Goal: Obtain resource: Obtain resource

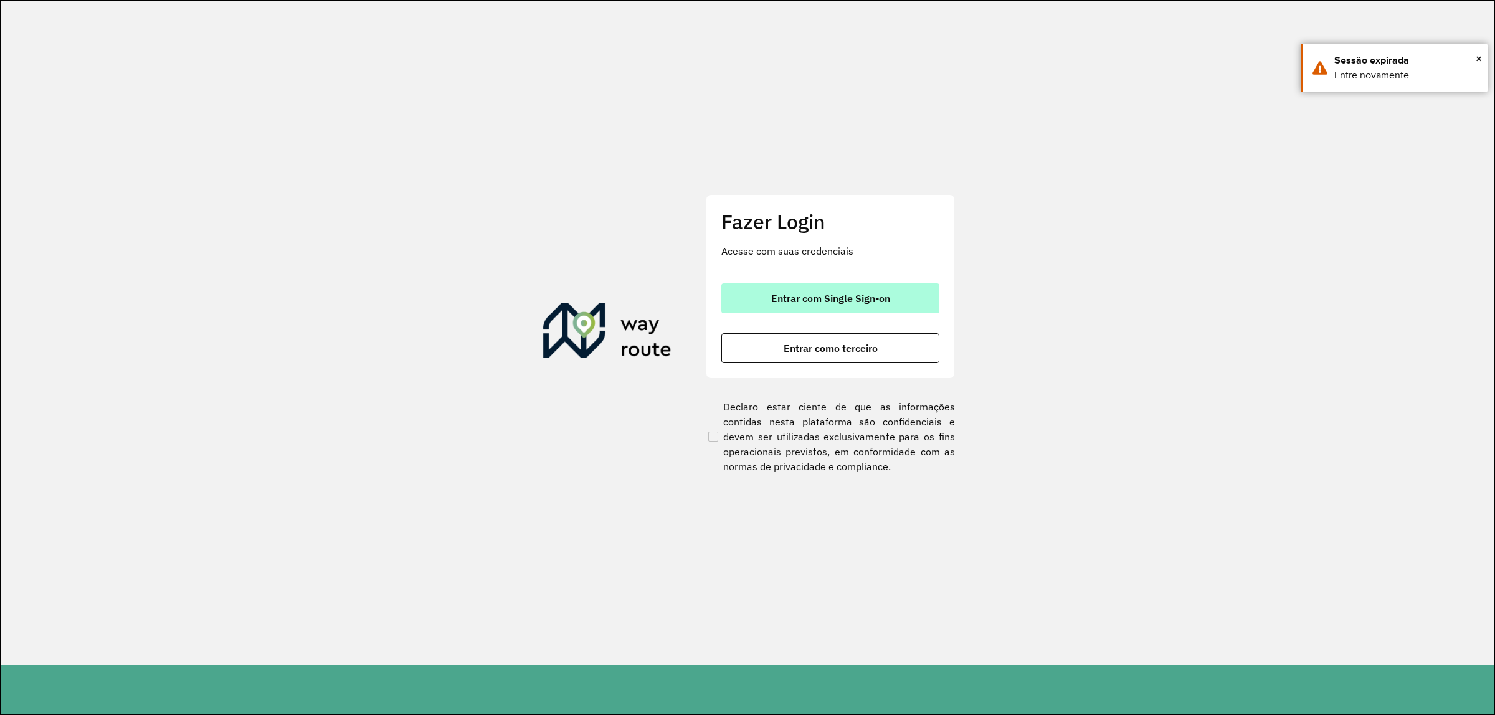
click at [754, 303] on button "Entrar com Single Sign-on" at bounding box center [830, 298] width 218 height 30
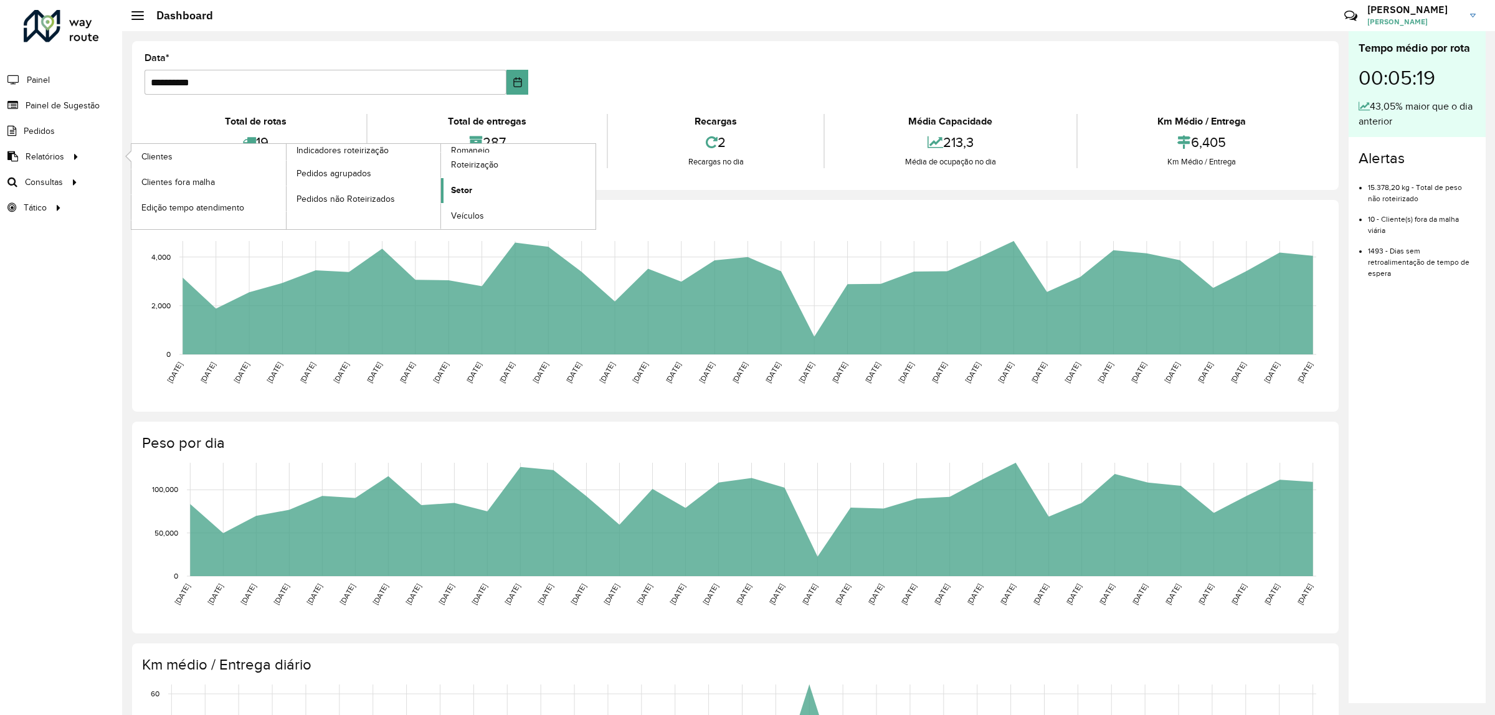
click at [478, 191] on link "Setor" at bounding box center [518, 190] width 154 height 25
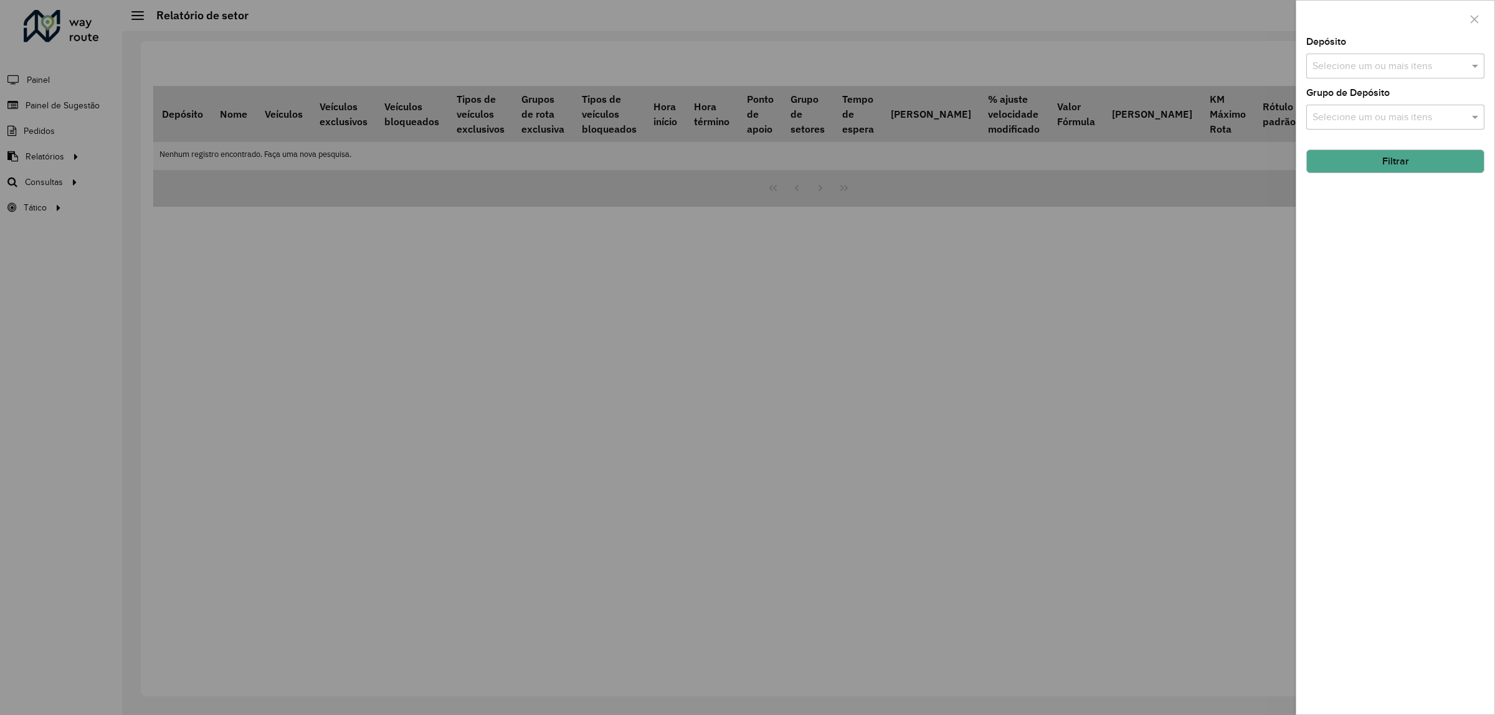
click at [1405, 65] on input "text" at bounding box center [1388, 66] width 159 height 15
click at [1365, 126] on div "CDD Alfenas" at bounding box center [1395, 128] width 177 height 21
click at [1397, 244] on div "Depósito Selecione um ou mais itens CDD Alfenas × × Grupo de Depósito Selecione…" at bounding box center [1395, 375] width 198 height 677
click at [1368, 109] on div "Selecione um ou mais itens" at bounding box center [1395, 117] width 178 height 25
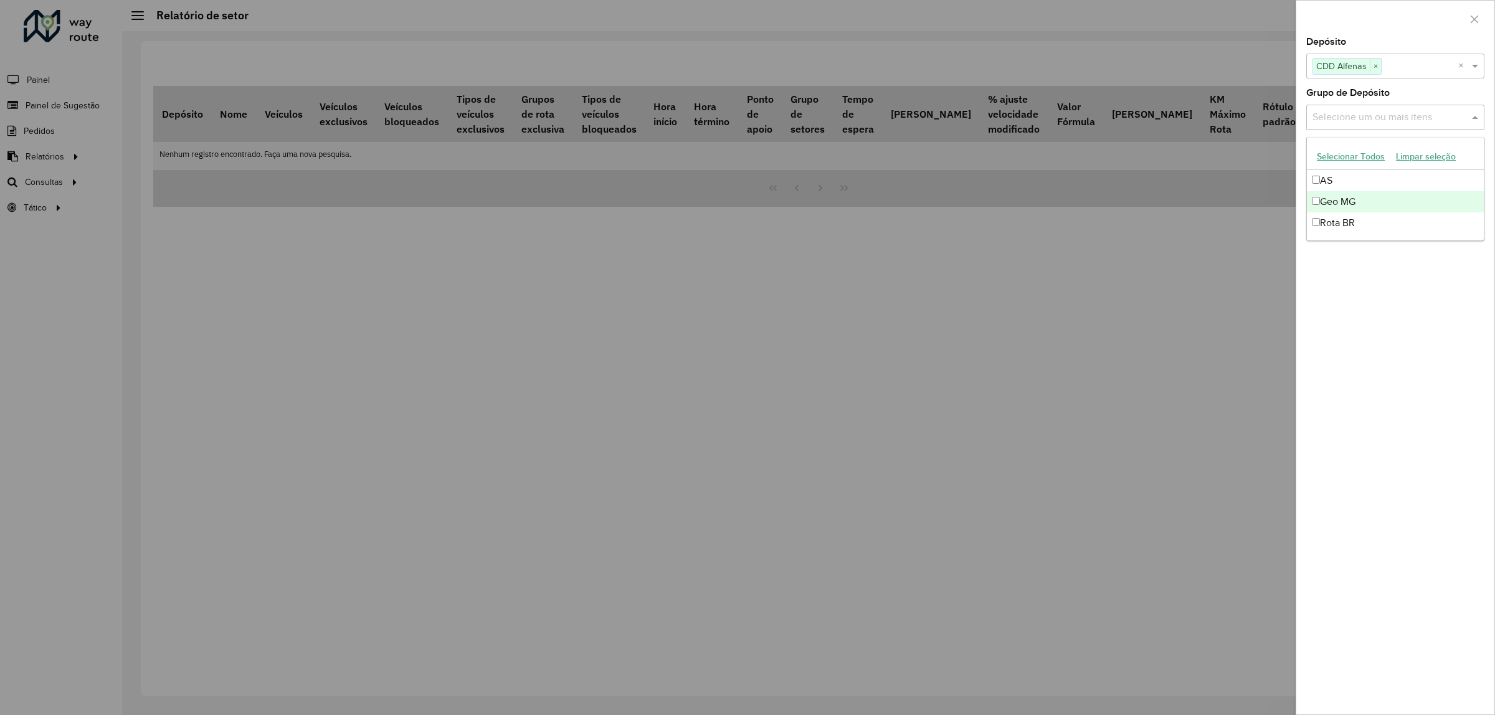
click at [1359, 199] on div "Geo MG" at bounding box center [1395, 201] width 177 height 21
drag, startPoint x: 1433, startPoint y: 294, endPoint x: 1387, endPoint y: 277, distance: 49.7
click at [1434, 294] on div "Depósito Selecione um ou mais itens CDD Alfenas × × Grupo de Depósito Selecione…" at bounding box center [1395, 375] width 198 height 677
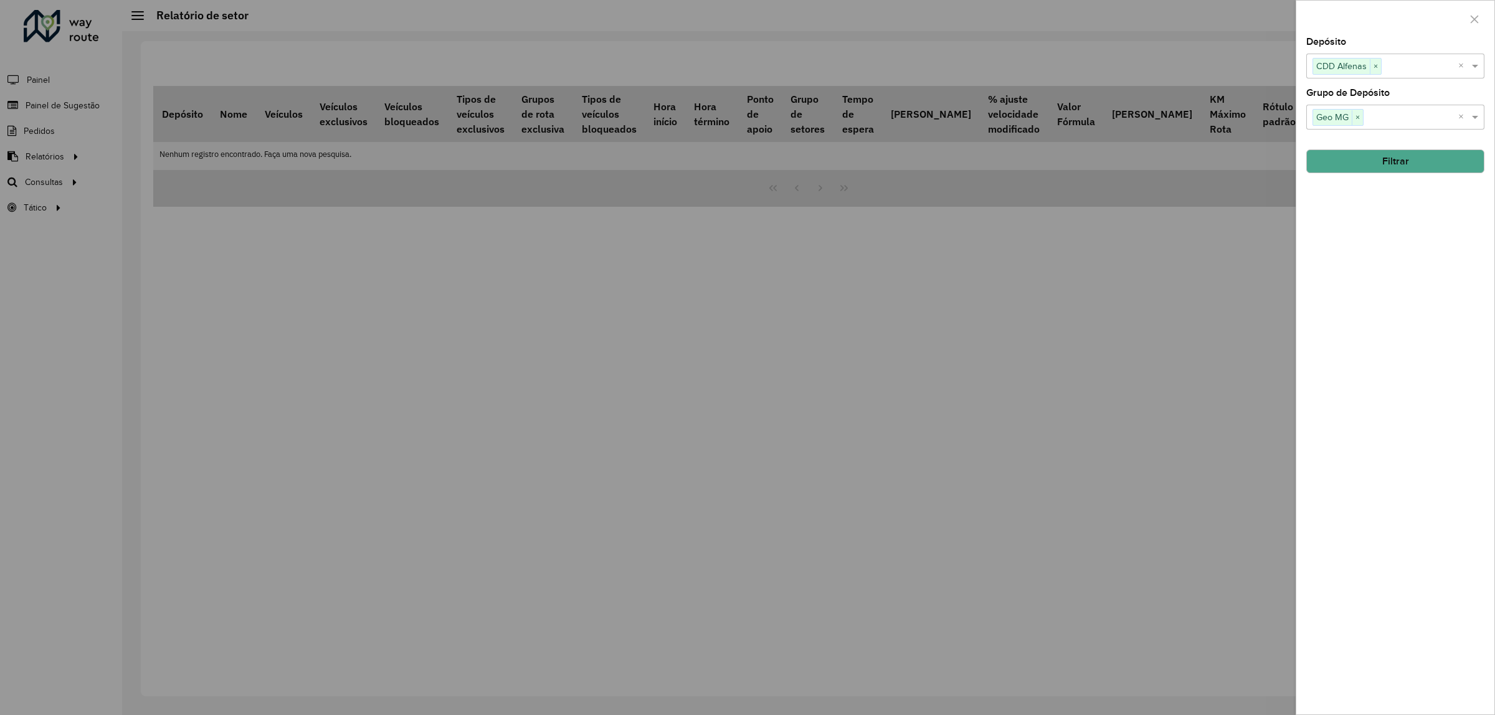
click at [255, 292] on div at bounding box center [747, 357] width 1495 height 715
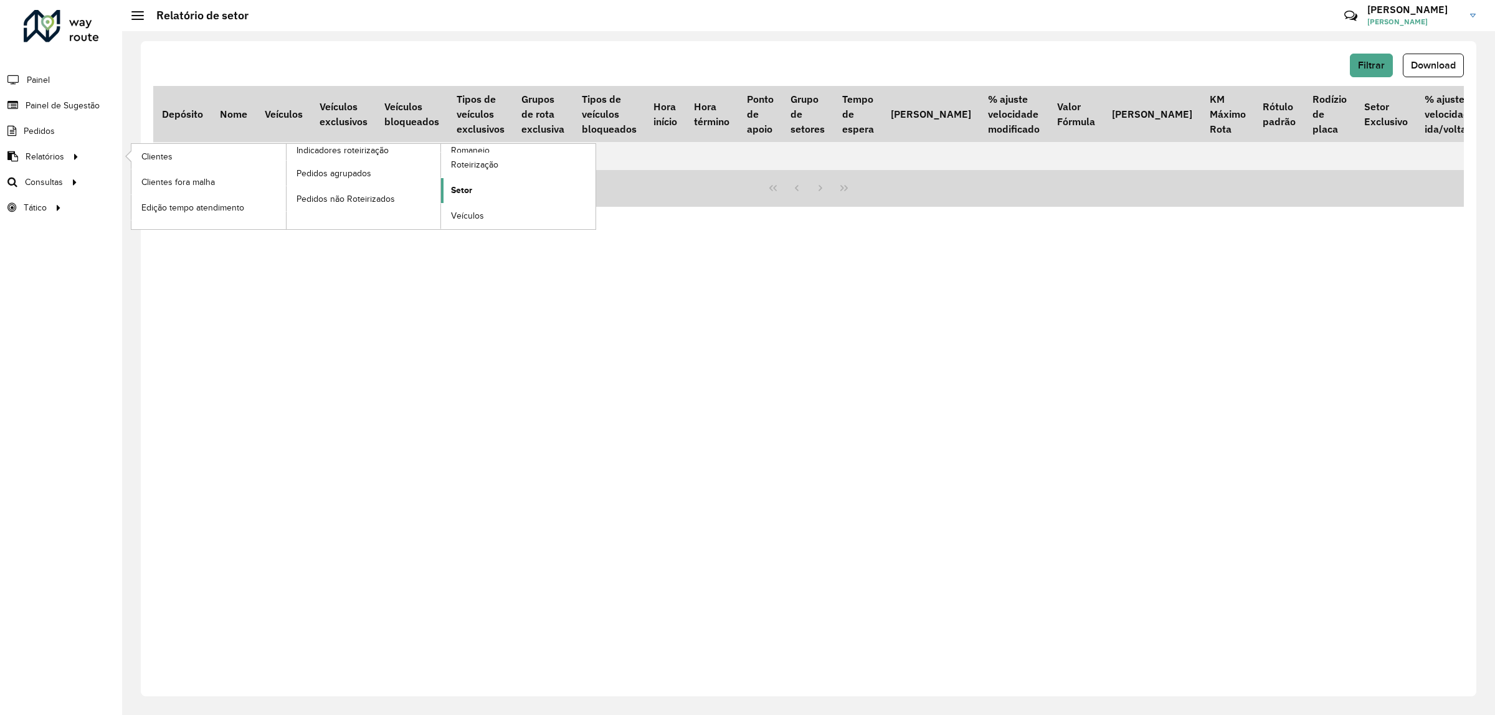
click at [465, 187] on span "Setor" at bounding box center [461, 190] width 21 height 13
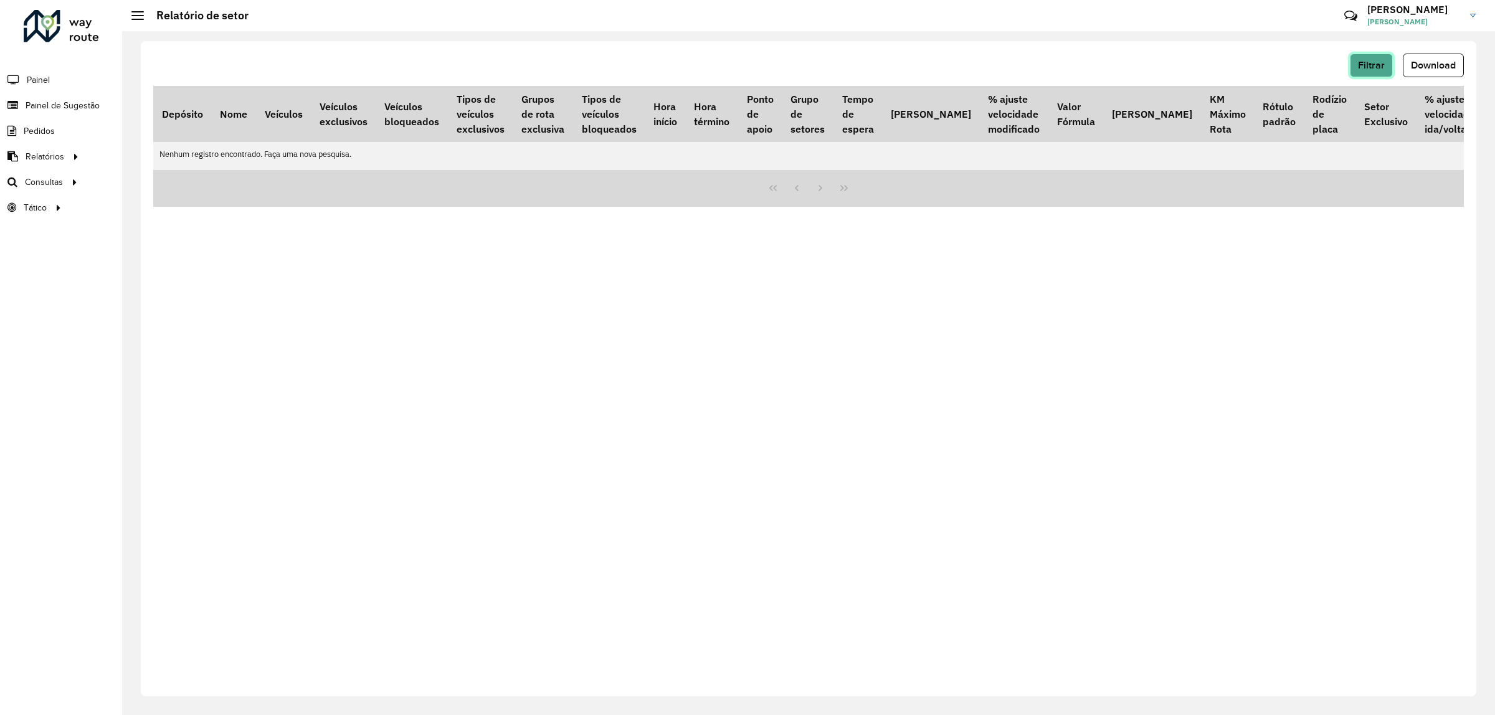
click at [1369, 65] on span "Filtrar" at bounding box center [1371, 65] width 27 height 11
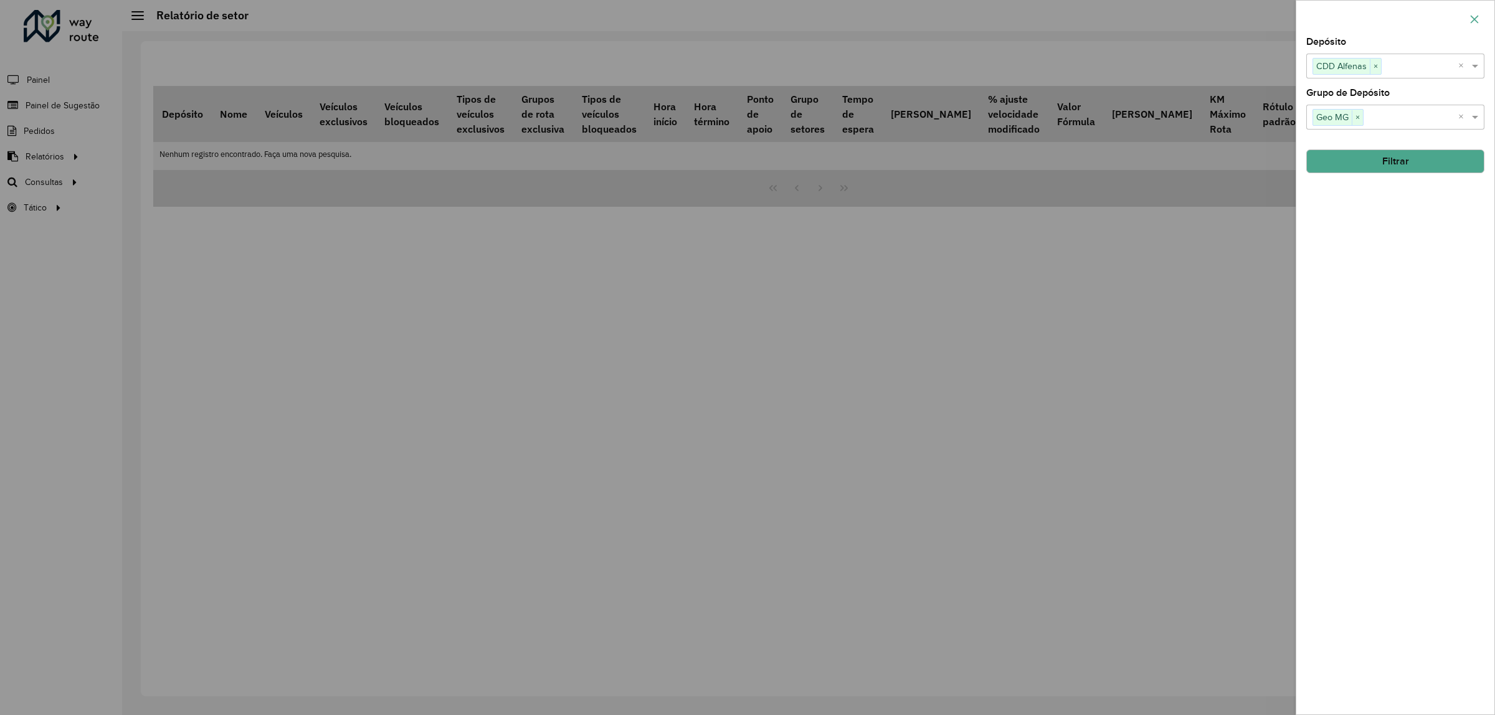
click at [1474, 11] on button "button" at bounding box center [1475, 19] width 20 height 20
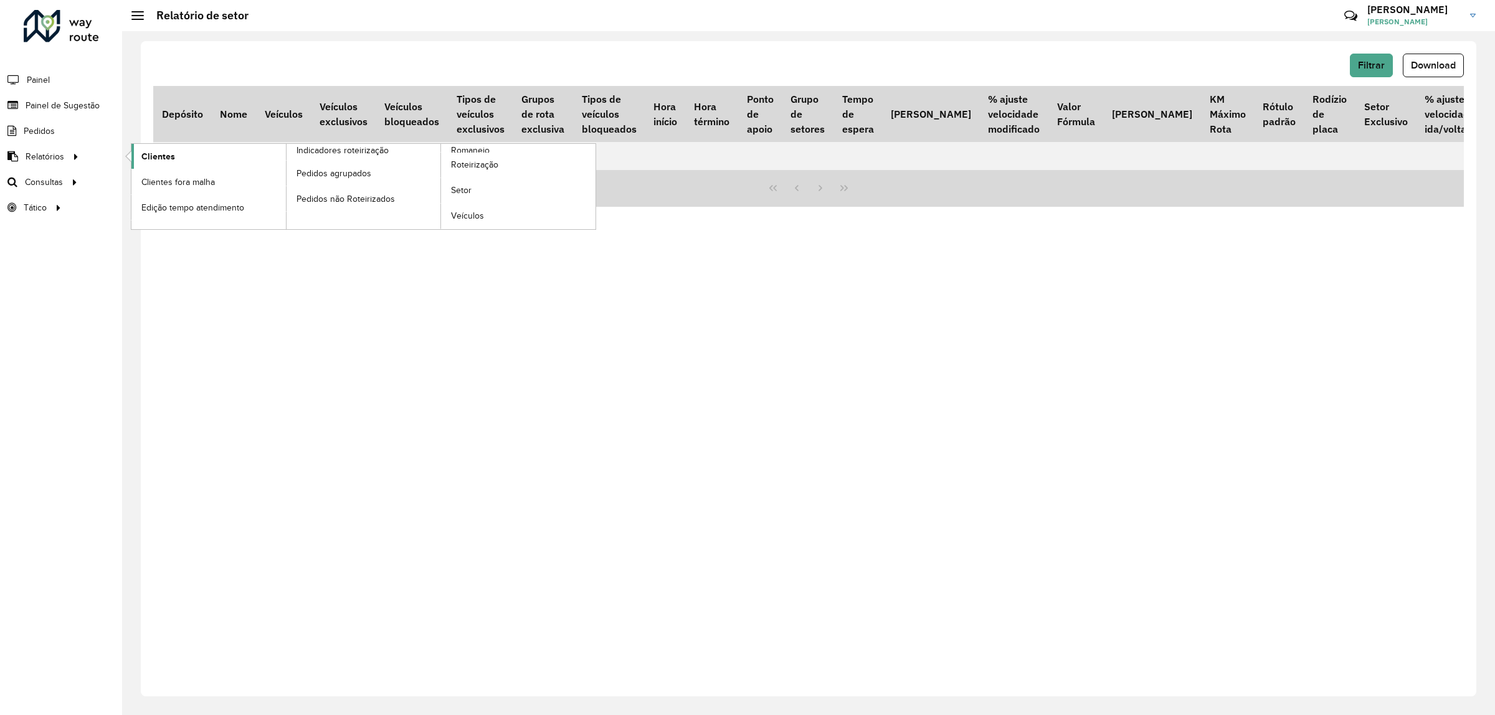
click at [166, 157] on span "Clientes" at bounding box center [158, 156] width 34 height 13
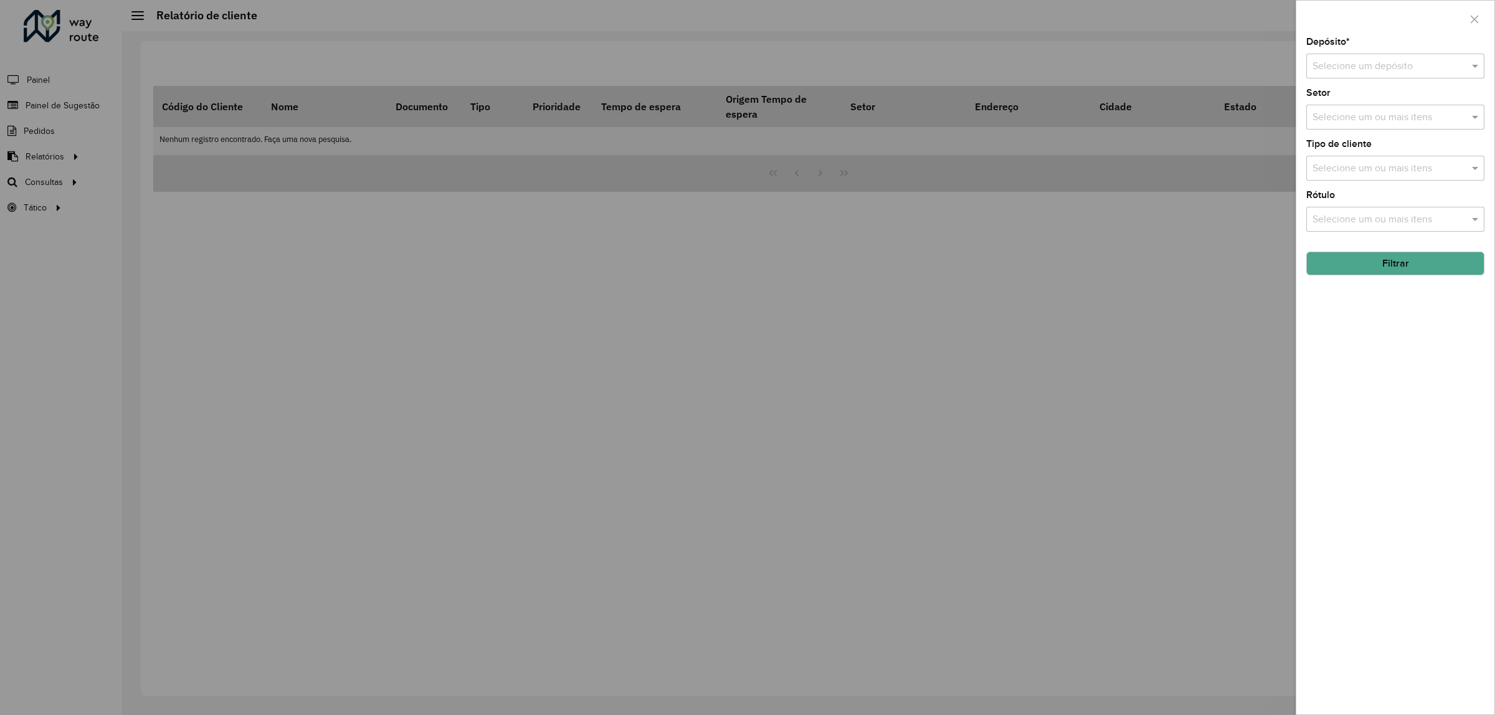
click at [1379, 65] on input "text" at bounding box center [1383, 66] width 141 height 15
click at [1378, 103] on div "CDD Alfenas" at bounding box center [1395, 102] width 177 height 21
click at [1377, 119] on input "text" at bounding box center [1388, 117] width 159 height 15
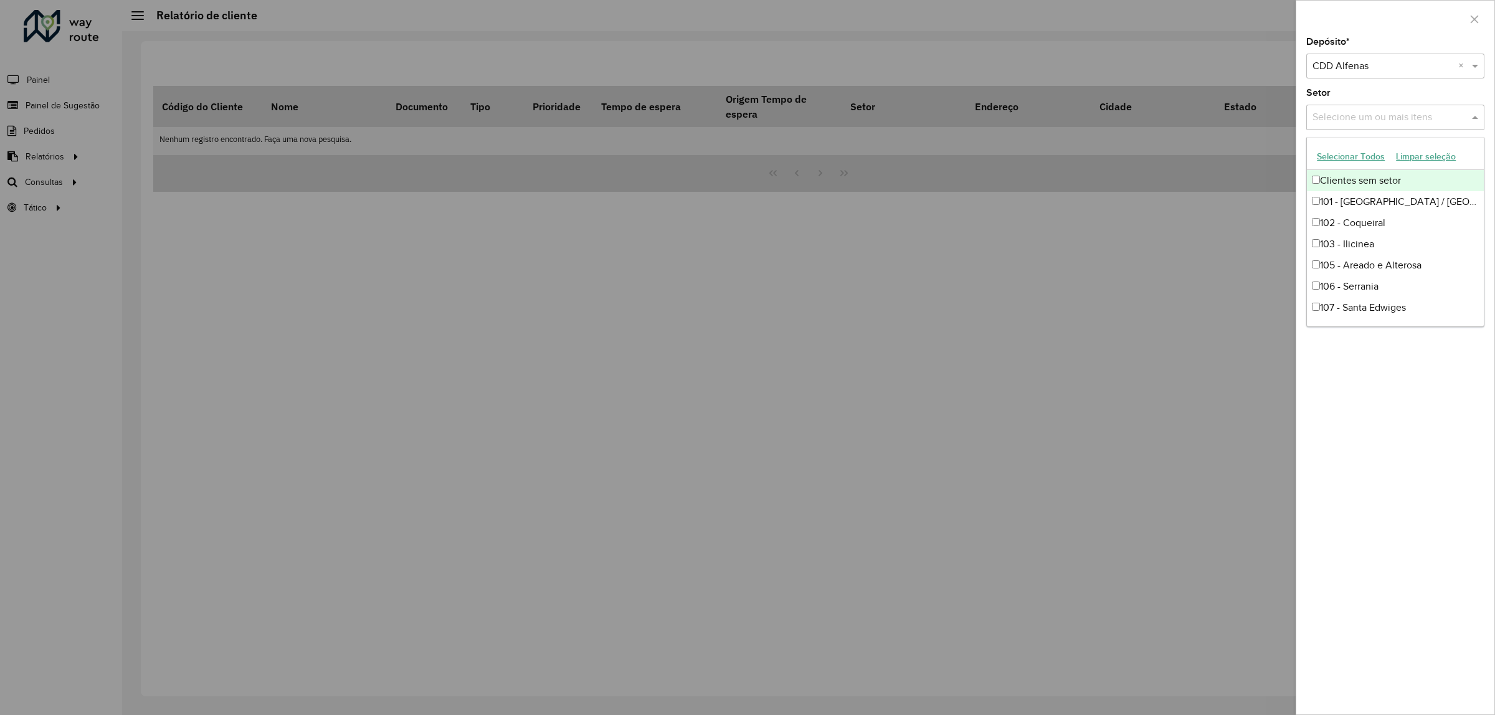
click at [1356, 184] on div "Clientes sem setor" at bounding box center [1395, 180] width 177 height 21
click at [1359, 199] on div "101 - [GEOGRAPHIC_DATA] / [GEOGRAPHIC_DATA] / [GEOGRAPHIC_DATA]" at bounding box center [1395, 201] width 177 height 21
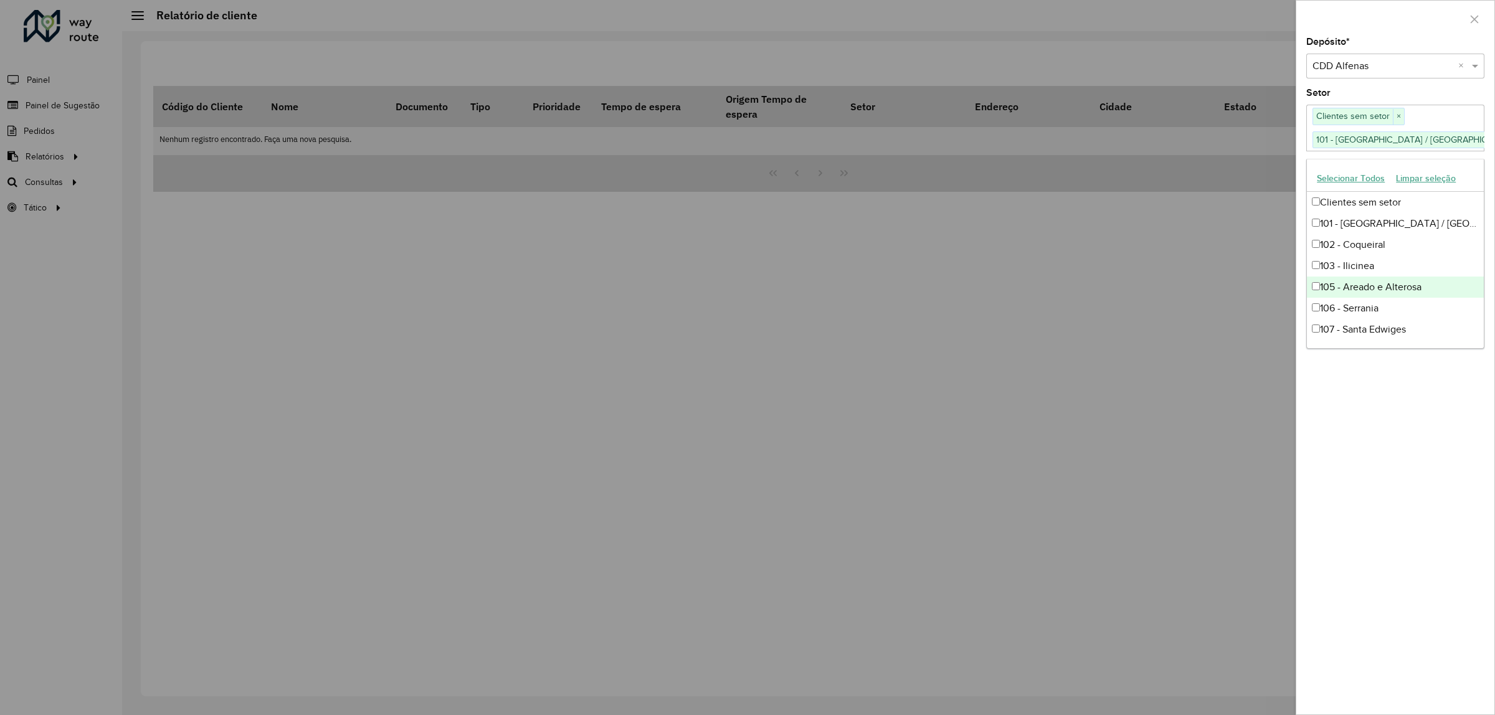
click at [1387, 285] on div "105 - Areado e Alterosa" at bounding box center [1395, 287] width 177 height 21
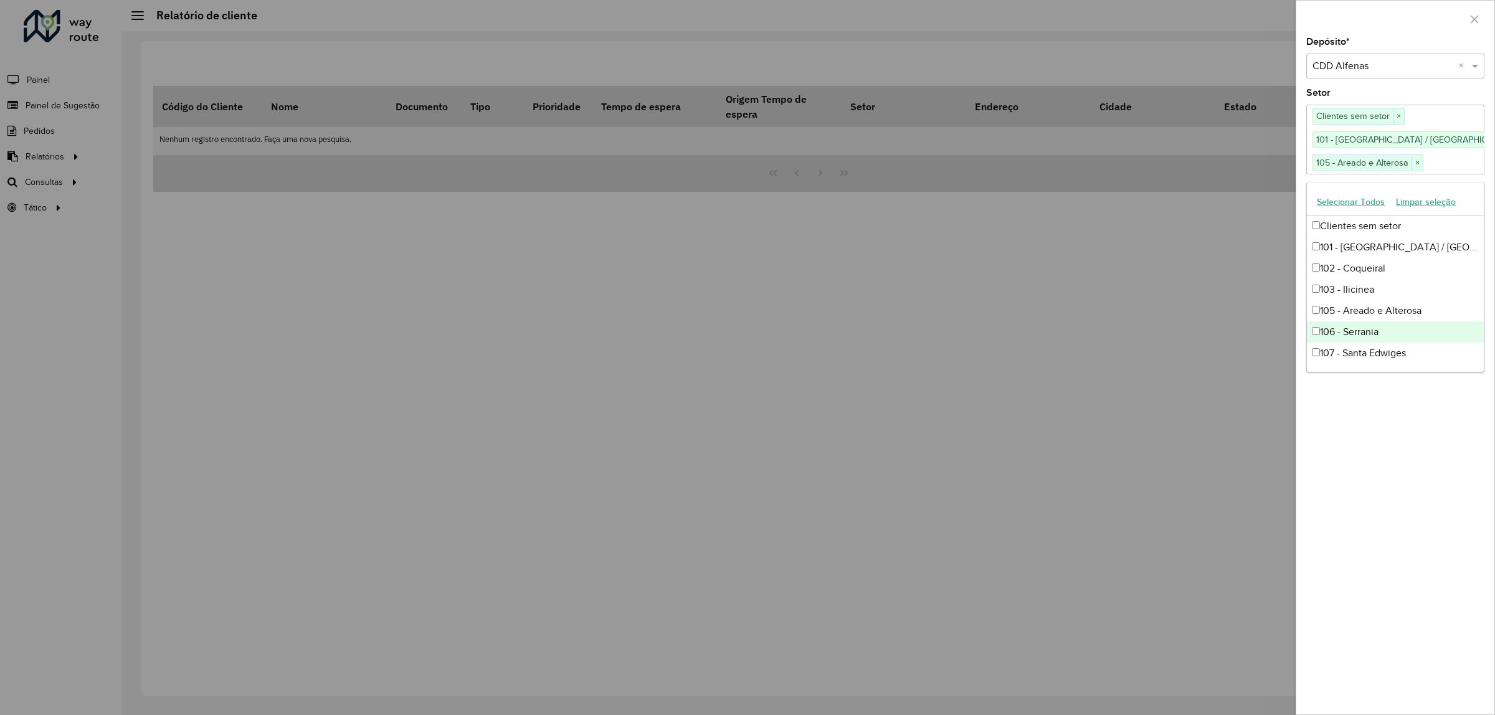
click at [1362, 328] on div "106 - Serrania" at bounding box center [1395, 331] width 177 height 21
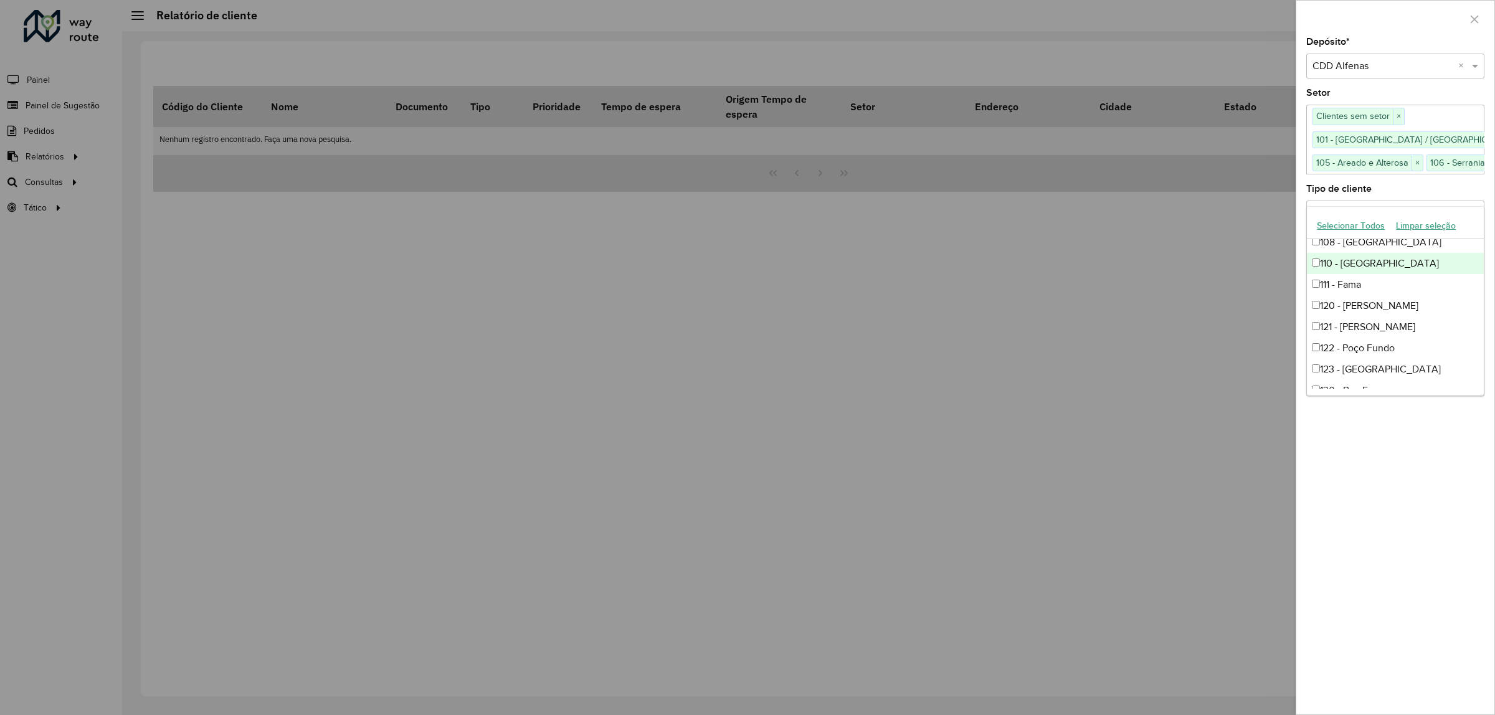
scroll to position [78, 0]
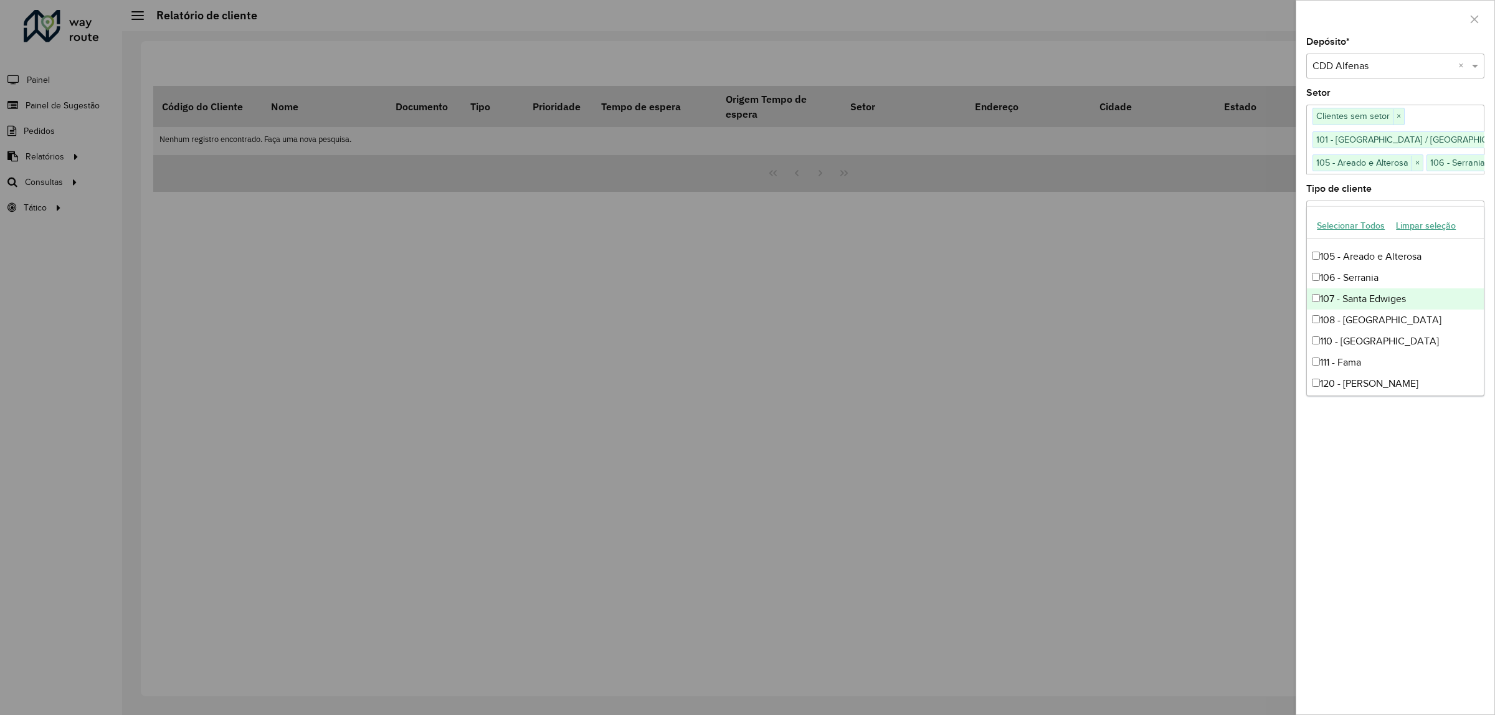
click at [1369, 303] on div "107 - Santa Edwiges" at bounding box center [1395, 298] width 177 height 21
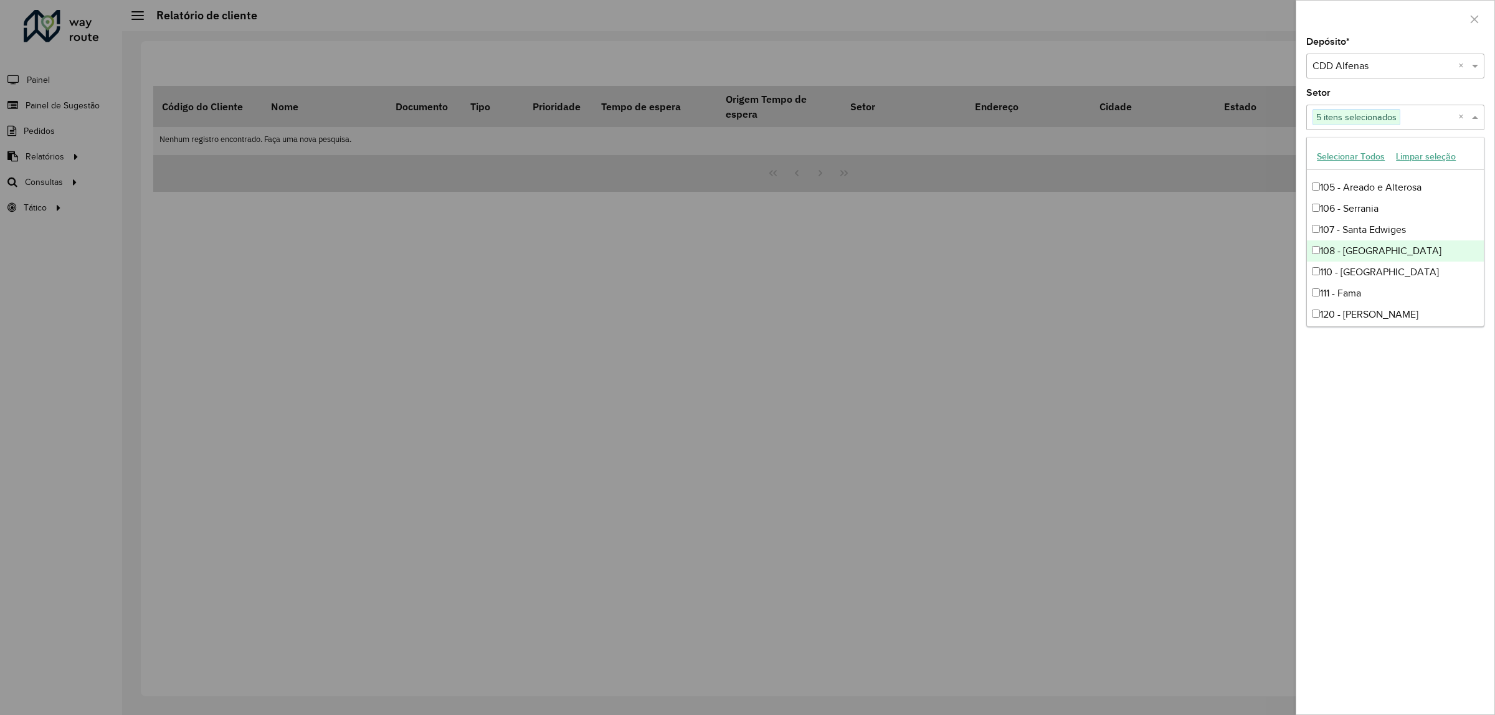
click at [1368, 256] on div "108 - [GEOGRAPHIC_DATA]" at bounding box center [1395, 250] width 177 height 21
click at [1374, 283] on div "111 - Fama" at bounding box center [1395, 293] width 177 height 21
click at [1372, 274] on div "110 - [GEOGRAPHIC_DATA]" at bounding box center [1395, 272] width 177 height 21
click at [1380, 311] on div "120 - [PERSON_NAME]" at bounding box center [1395, 314] width 177 height 21
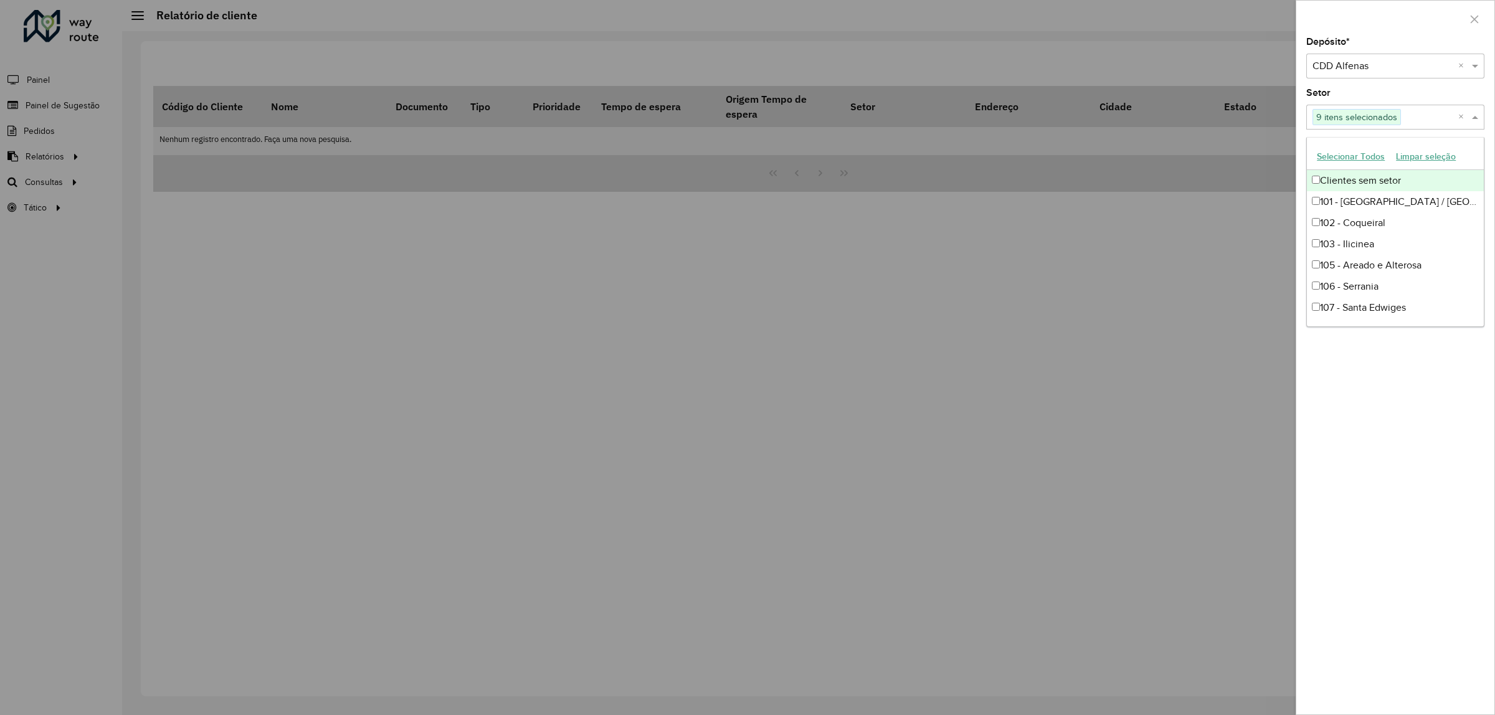
click at [1374, 154] on button "Selecionar Todos" at bounding box center [1350, 156] width 79 height 19
click at [1387, 402] on div "Depósito * Selecione um depósito × CDD Alfenas × Setor Selecione um ou mais ite…" at bounding box center [1395, 375] width 198 height 677
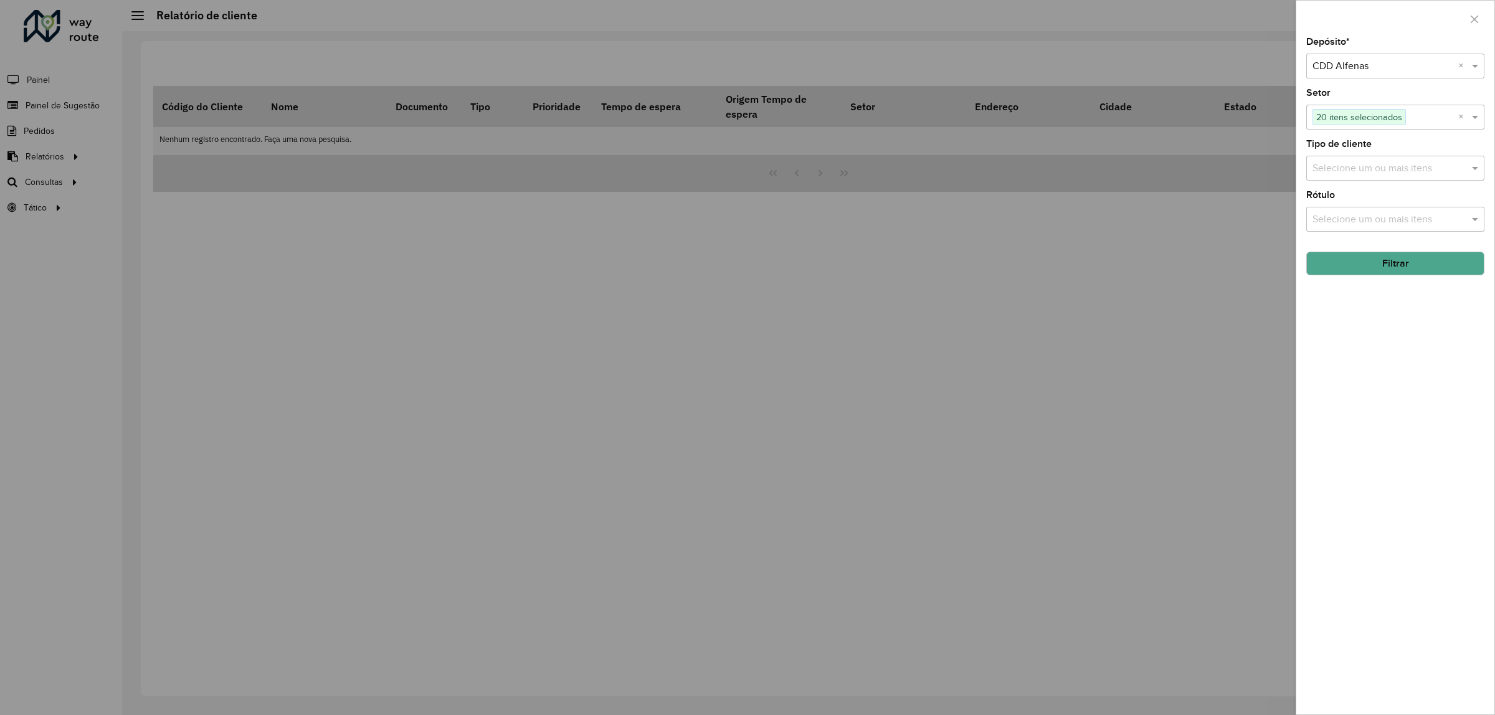
click at [1371, 169] on input "text" at bounding box center [1388, 168] width 159 height 15
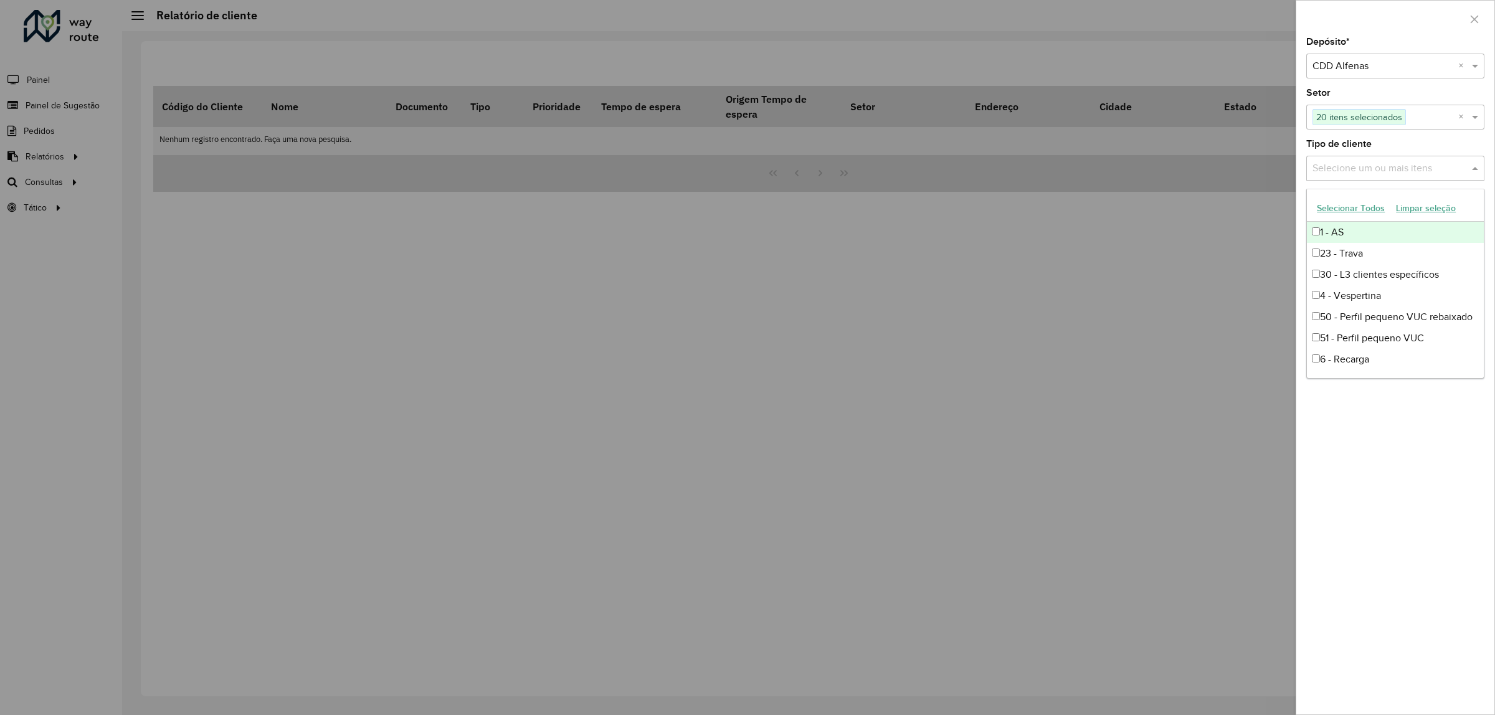
click at [1371, 169] on input "text" at bounding box center [1388, 168] width 159 height 15
click at [1415, 461] on div "Depósito * Selecione um depósito × CDD Alfenas × Setor Selecione um ou mais ite…" at bounding box center [1395, 375] width 198 height 677
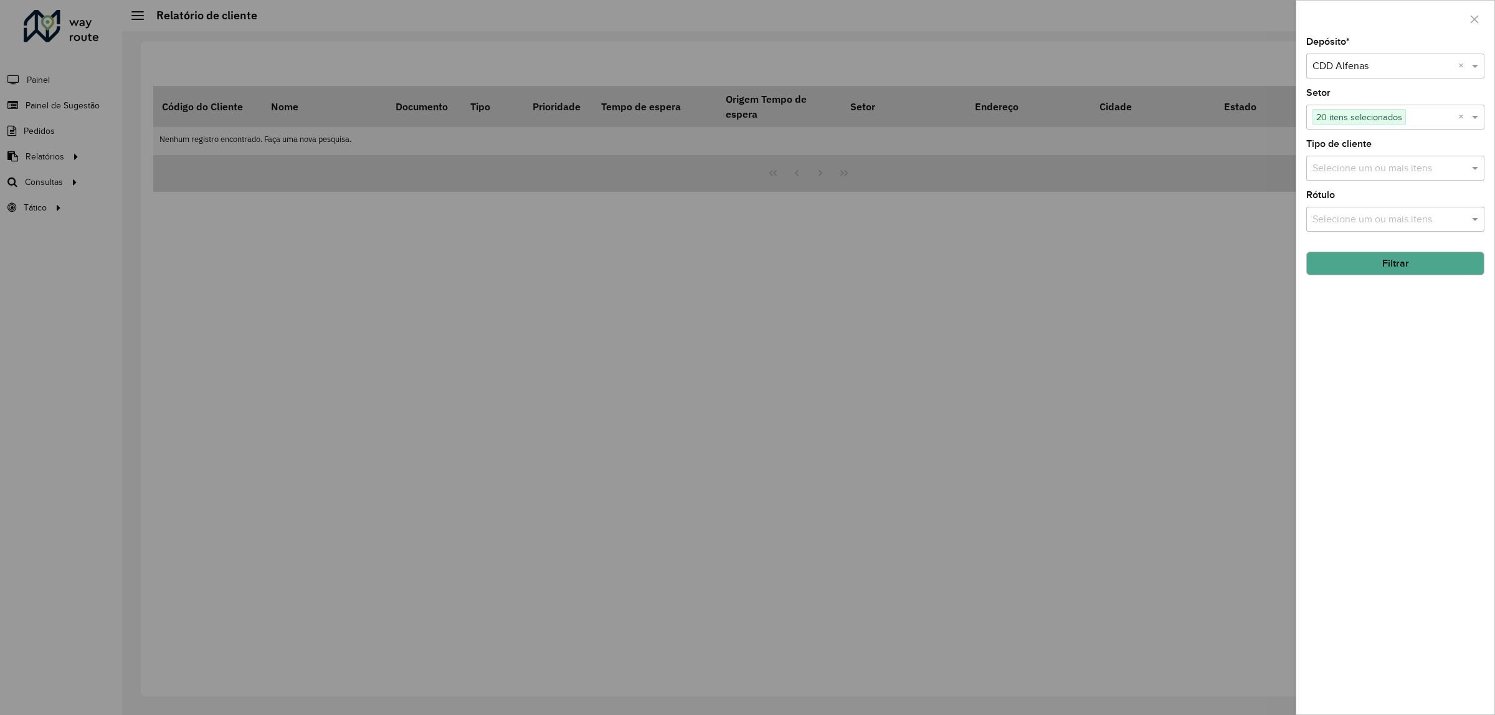
click at [1400, 272] on button "Filtrar" at bounding box center [1395, 264] width 178 height 24
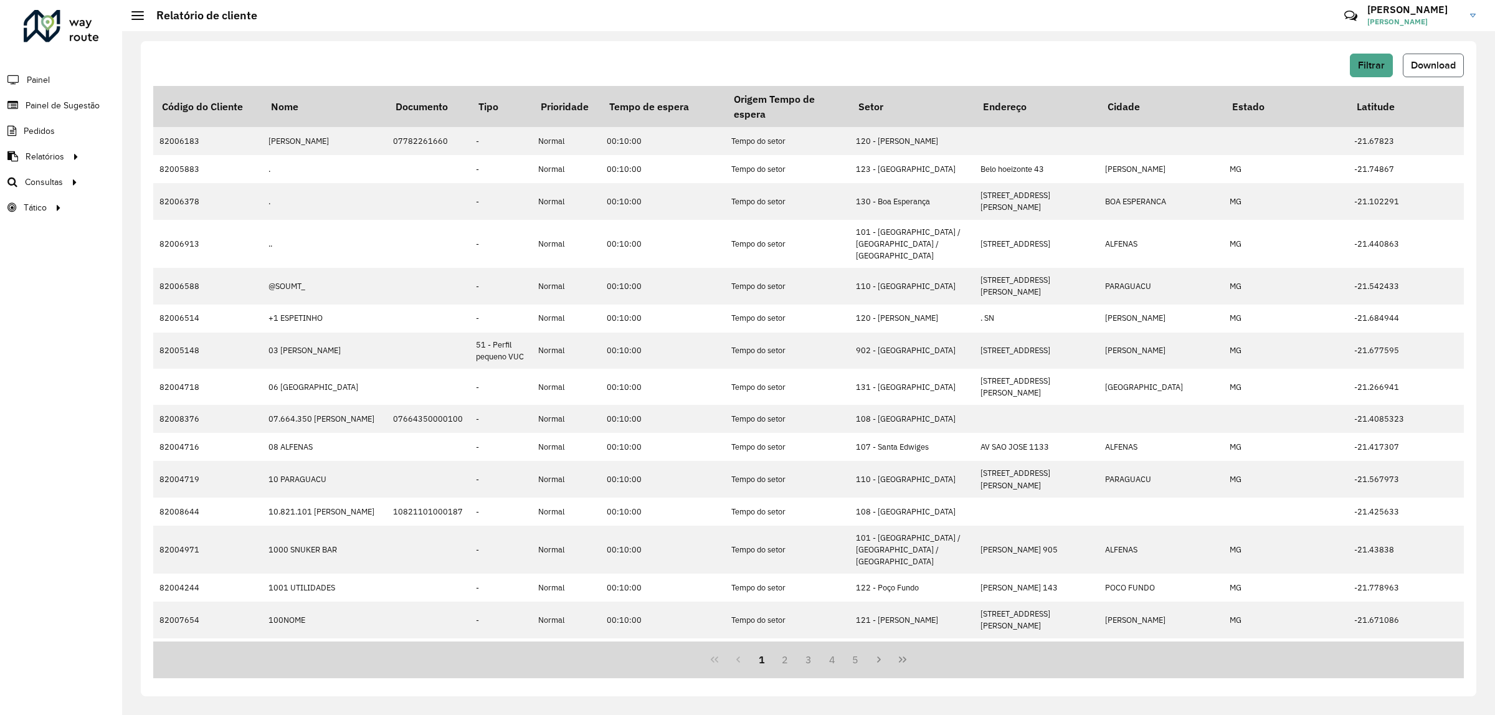
click at [1427, 69] on span "Download" at bounding box center [1433, 65] width 45 height 11
